Goal: Transaction & Acquisition: Purchase product/service

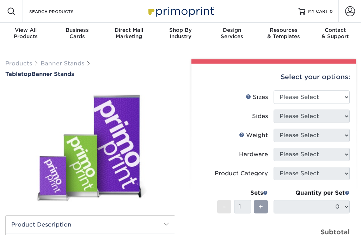
scroll to position [1, 0]
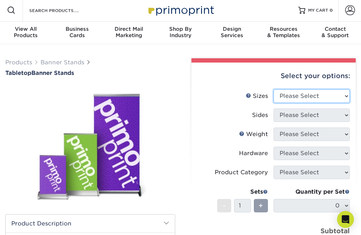
click at [291, 98] on select "Please Select 8.25" x 12" 11" x 17" 15.75" x 32"" at bounding box center [312, 95] width 76 height 13
select select "15.75x32.00"
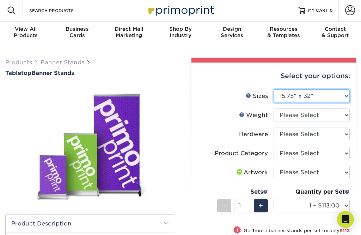
scroll to position [23, 0]
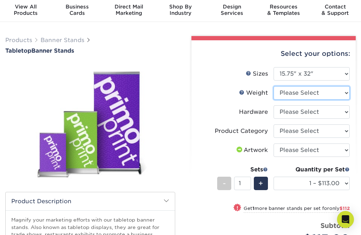
click at [290, 91] on select "Please Select 10MILINDOOR" at bounding box center [312, 92] width 76 height 13
select select "10MILINDOOR"
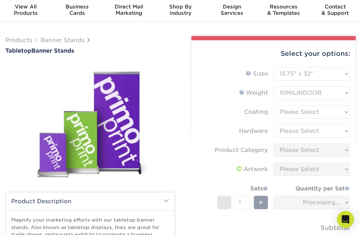
click at [293, 109] on form "Sizes Help Sizes Please Select 8.25" x 12" 11" x 17" 15.75" x 32"" at bounding box center [273, 165] width 153 height 197
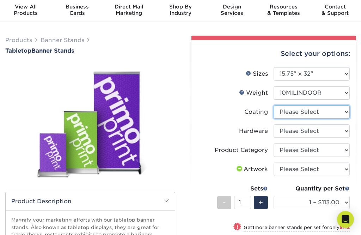
click at [293, 113] on select at bounding box center [312, 111] width 76 height 13
select select "3e7618de-abca-4bda-9f97-8b9129e913d8"
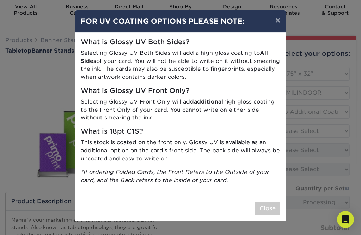
click at [281, 22] on button "×" at bounding box center [278, 20] width 16 height 20
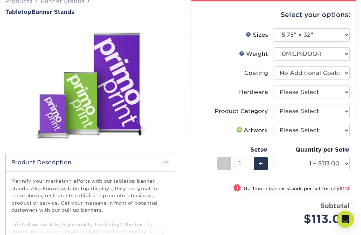
scroll to position [62, 0]
click at [290, 94] on select "Please Select Tabletop Retractable Banner Stand" at bounding box center [312, 91] width 76 height 13
select select "c0bd27e5-75e7-4051-a58e-3fd99854861a"
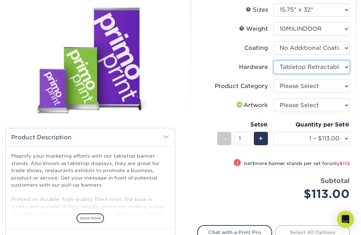
scroll to position [92, 0]
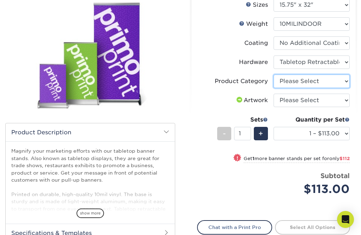
click at [286, 83] on select "Please Select Tabletop Displays" at bounding box center [312, 80] width 76 height 13
select select "b0e3af40-0f6d-42a1-a58f-50af6eb89cf4"
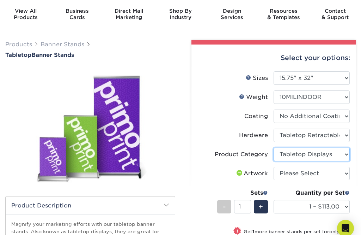
scroll to position [0, 0]
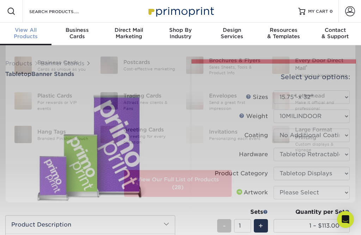
click at [30, 35] on div "View All Products" at bounding box center [26, 33] width 52 height 13
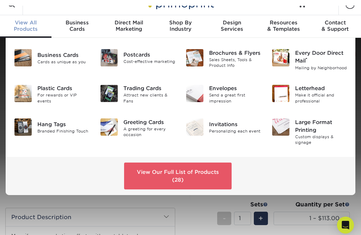
scroll to position [5, 0]
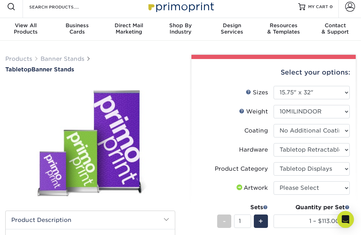
click at [28, 25] on span "View All" at bounding box center [26, 25] width 52 height 6
click at [27, 25] on span "View All" at bounding box center [26, 25] width 52 height 6
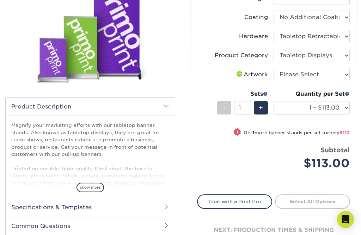
scroll to position [26, 0]
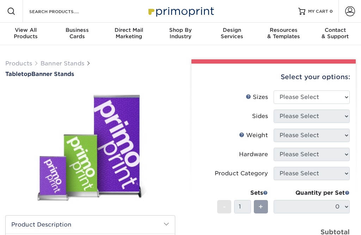
click at [26, 30] on span "View All" at bounding box center [26, 30] width 52 height 6
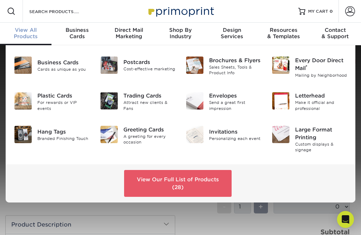
click at [26, 138] on img at bounding box center [22, 134] width 17 height 17
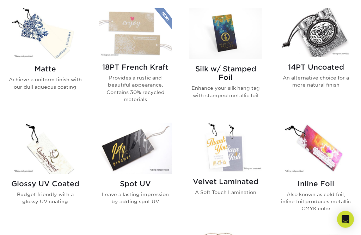
scroll to position [363, 0]
